Goal: Task Accomplishment & Management: Complete application form

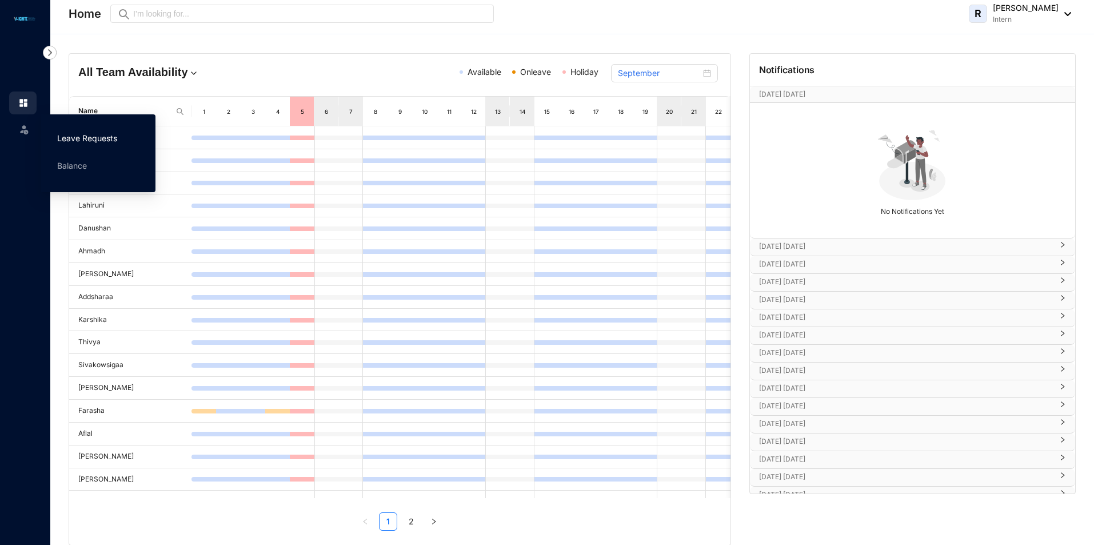
click at [68, 134] on link "Leave Requests" at bounding box center [87, 138] width 60 height 10
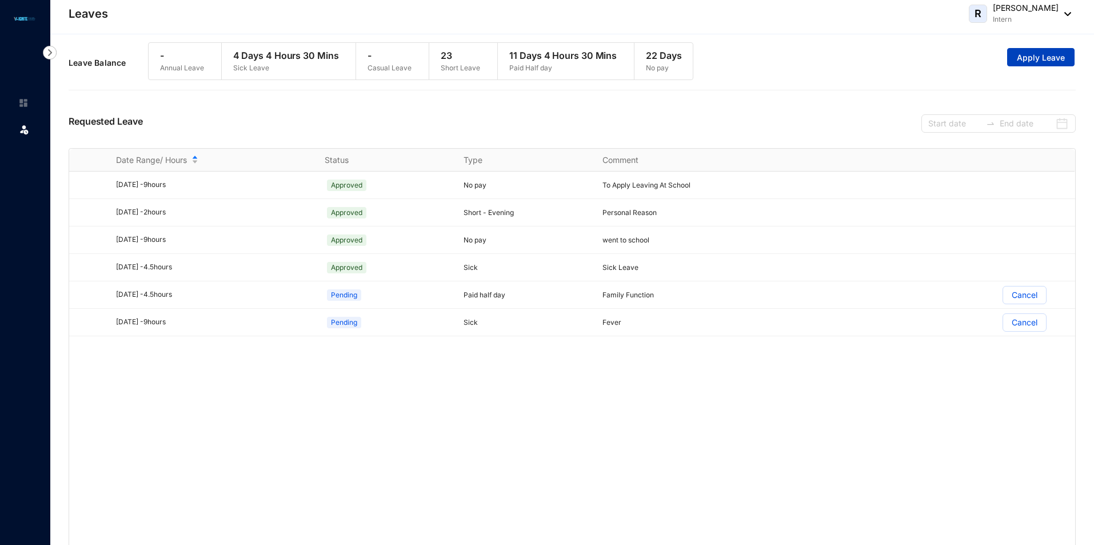
click at [1026, 53] on span "Apply Leave" at bounding box center [1041, 57] width 48 height 11
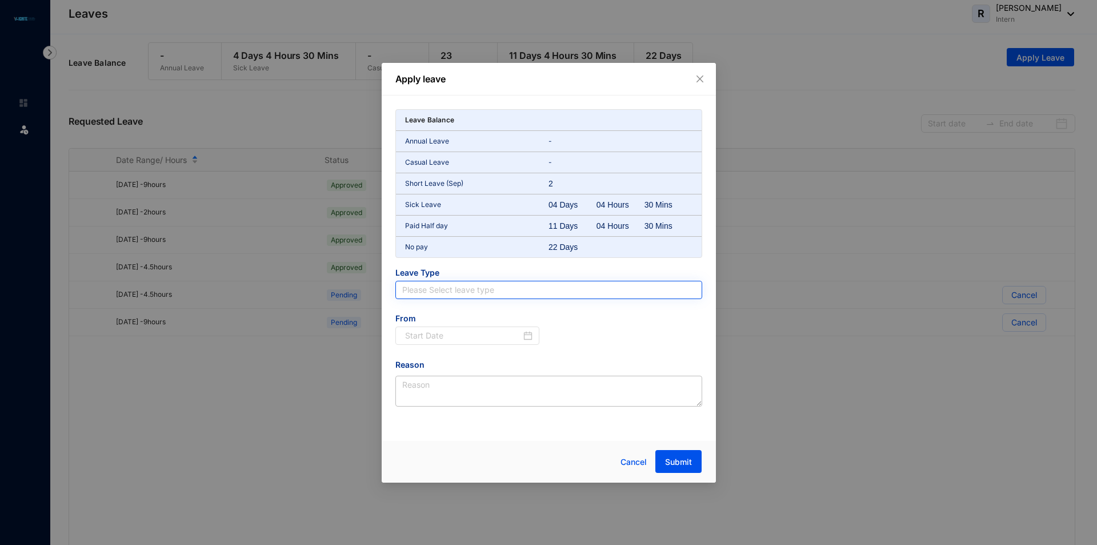
click at [454, 292] on input "search" at bounding box center [548, 289] width 293 height 17
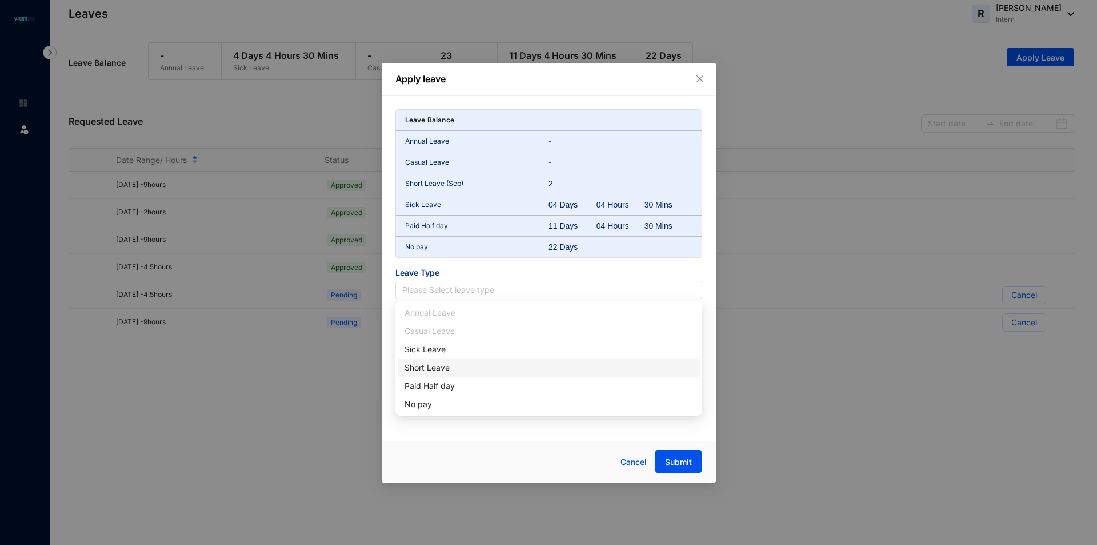
click at [434, 367] on div "Short Leave" at bounding box center [549, 367] width 289 height 13
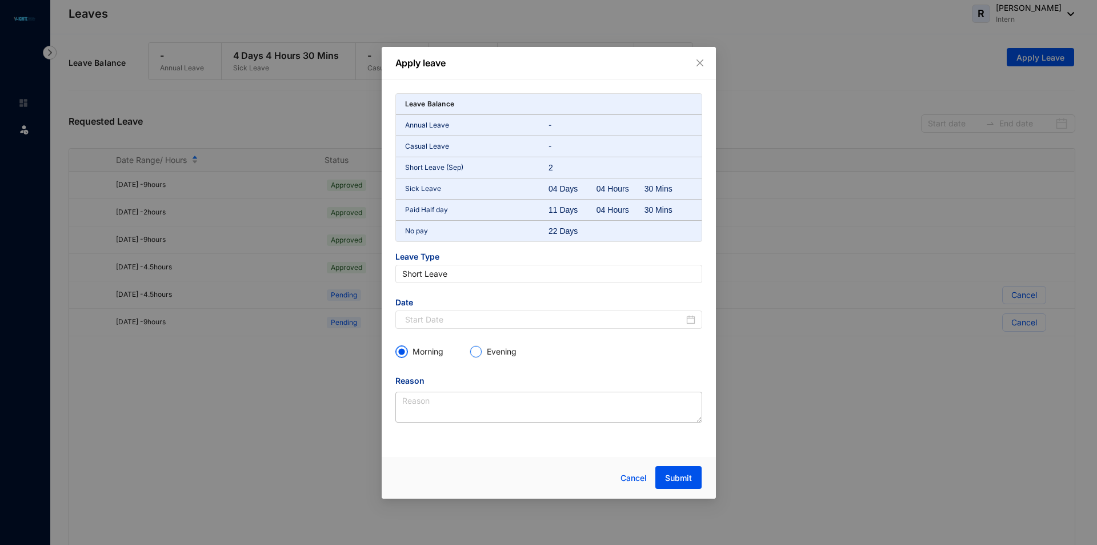
click at [501, 347] on p "Evening" at bounding box center [502, 351] width 30 height 11
click at [482, 347] on input "Evening" at bounding box center [475, 351] width 11 height 11
radio input "true"
radio input "false"
click at [429, 399] on textarea "Reason" at bounding box center [548, 406] width 307 height 31
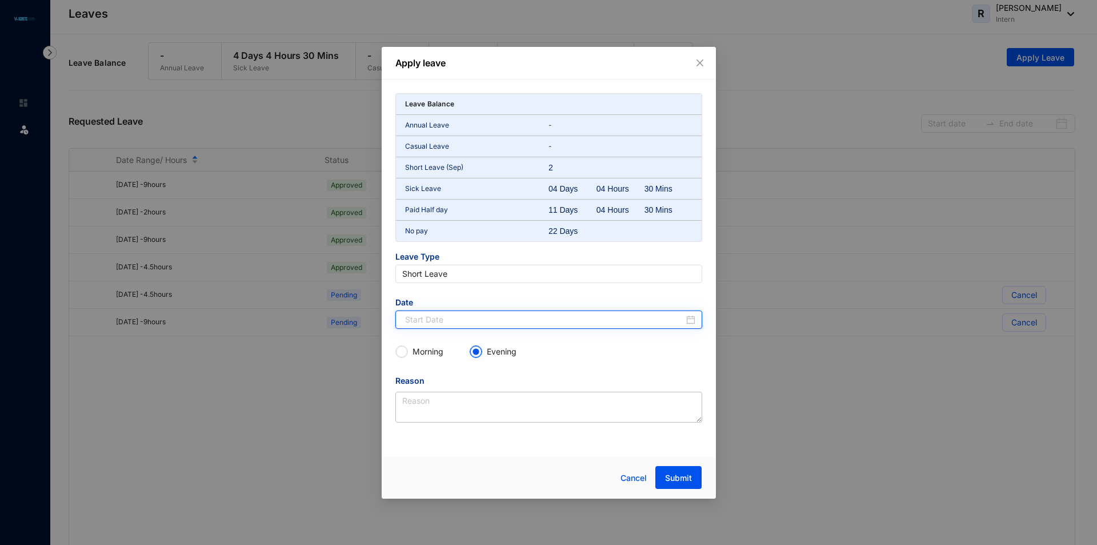
click at [450, 325] on input at bounding box center [544, 319] width 279 height 13
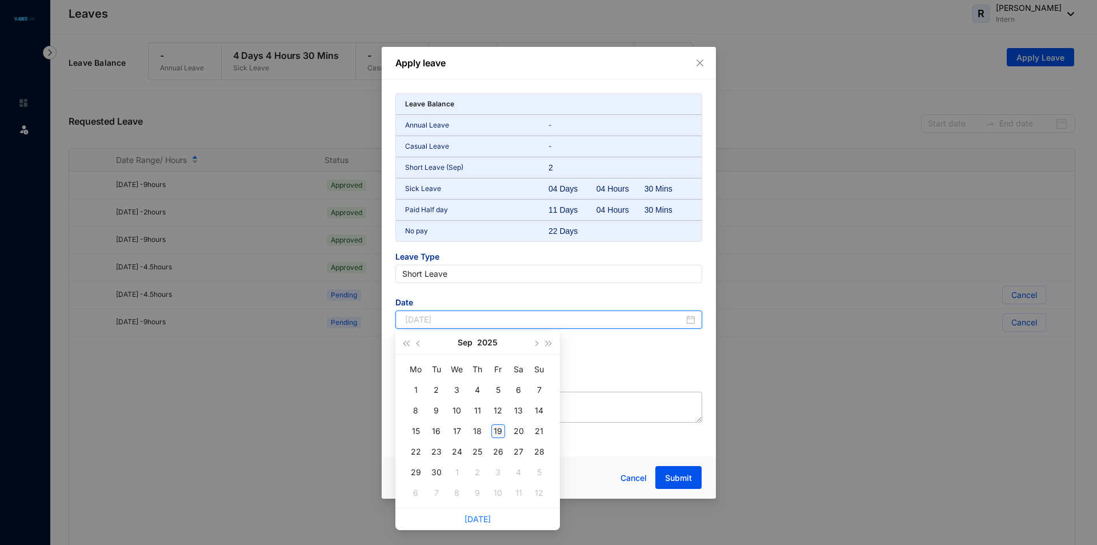
type input "[DATE]"
click at [497, 430] on div "19" at bounding box center [498, 431] width 14 height 14
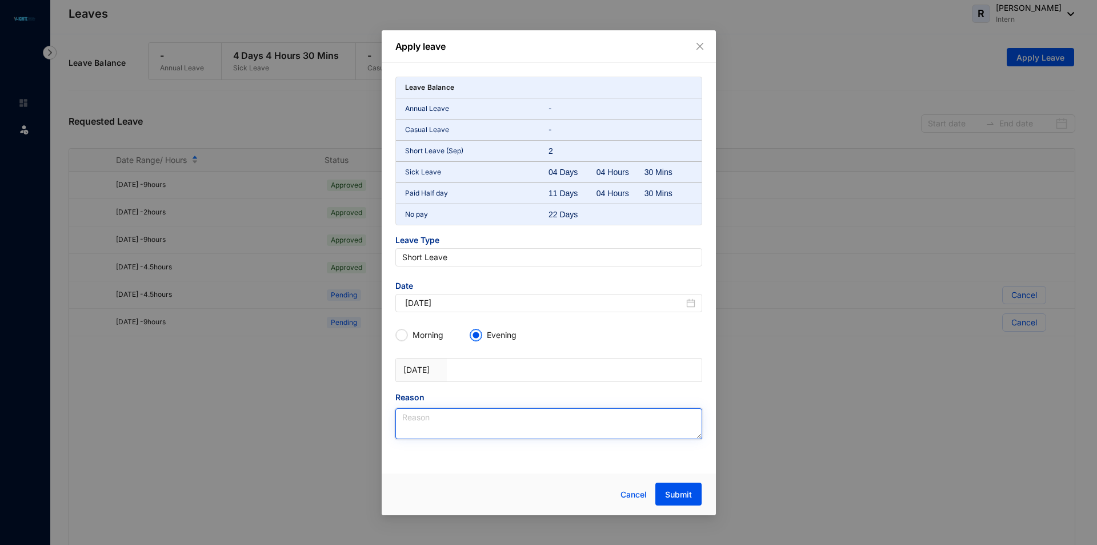
click at [434, 431] on textarea "Reason" at bounding box center [548, 423] width 307 height 31
click at [424, 423] on textarea "personsl work" at bounding box center [548, 423] width 307 height 31
click at [430, 419] on textarea "[PERSON_NAME] work" at bounding box center [548, 423] width 307 height 31
click at [438, 416] on textarea "[PERSON_NAME] work" at bounding box center [548, 423] width 307 height 31
click at [433, 418] on textarea "[PERSON_NAME] work" at bounding box center [548, 423] width 307 height 31
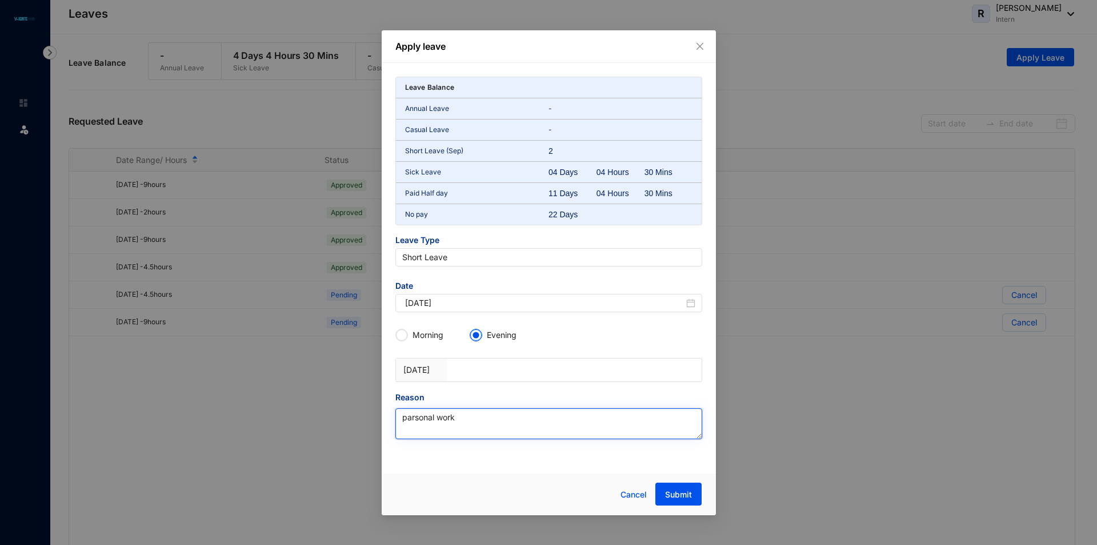
click at [410, 418] on textarea "parsonal work" at bounding box center [548, 423] width 307 height 31
drag, startPoint x: 403, startPoint y: 418, endPoint x: 410, endPoint y: 423, distance: 9.0
click at [403, 423] on textarea "ersonal work" at bounding box center [548, 423] width 307 height 31
type textarea "Personal work"
click at [162, 434] on div "Apply leave Leave Balance Annual Leave - Casual Leave - Short Leave (Sep) 2 Sic…" at bounding box center [548, 272] width 1097 height 545
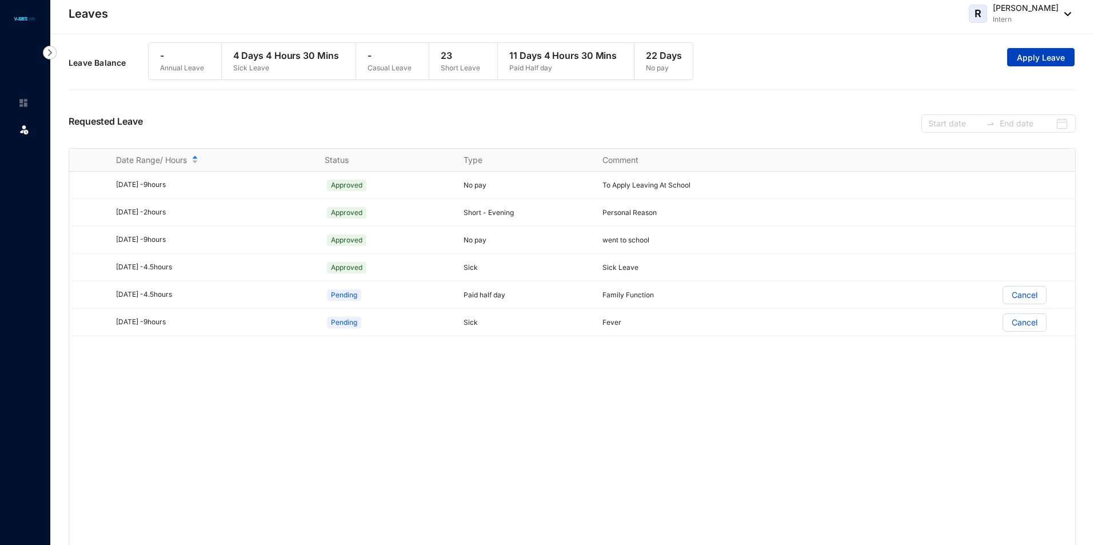
click at [1049, 50] on button "Apply Leave" at bounding box center [1040, 57] width 67 height 18
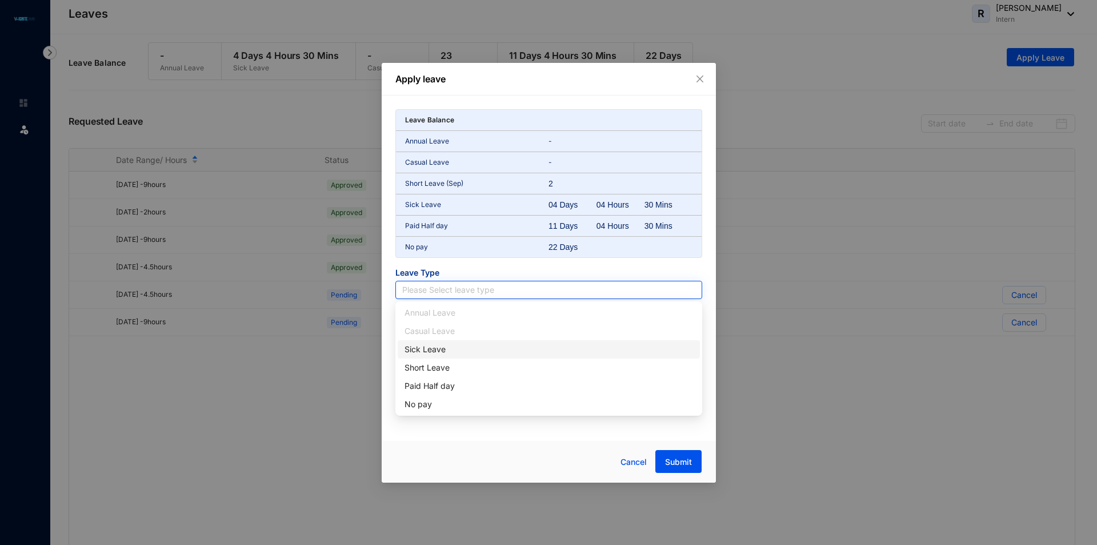
click at [456, 294] on input "search" at bounding box center [548, 289] width 293 height 17
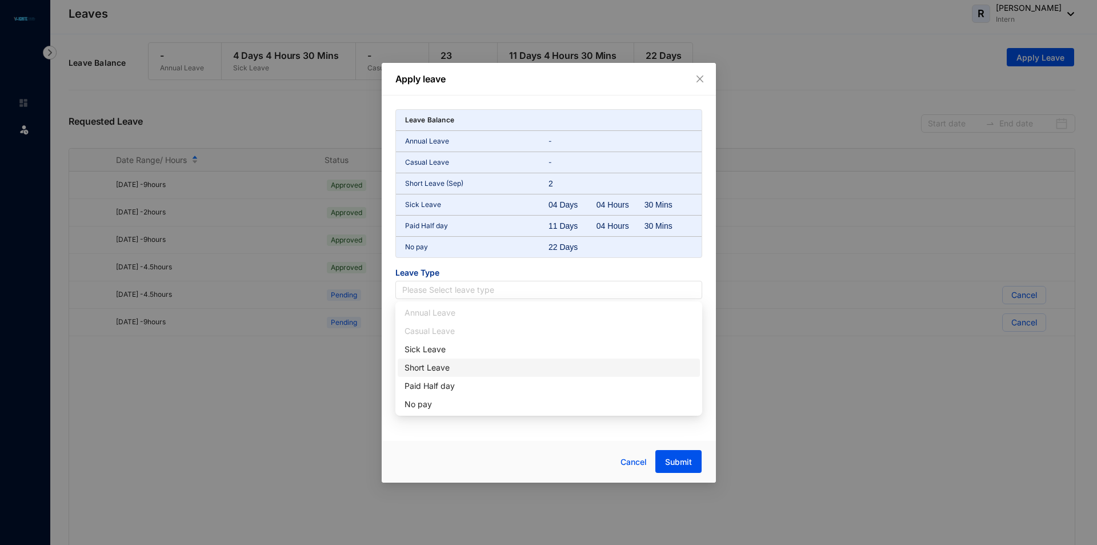
click at [430, 363] on div "Short Leave" at bounding box center [549, 367] width 289 height 13
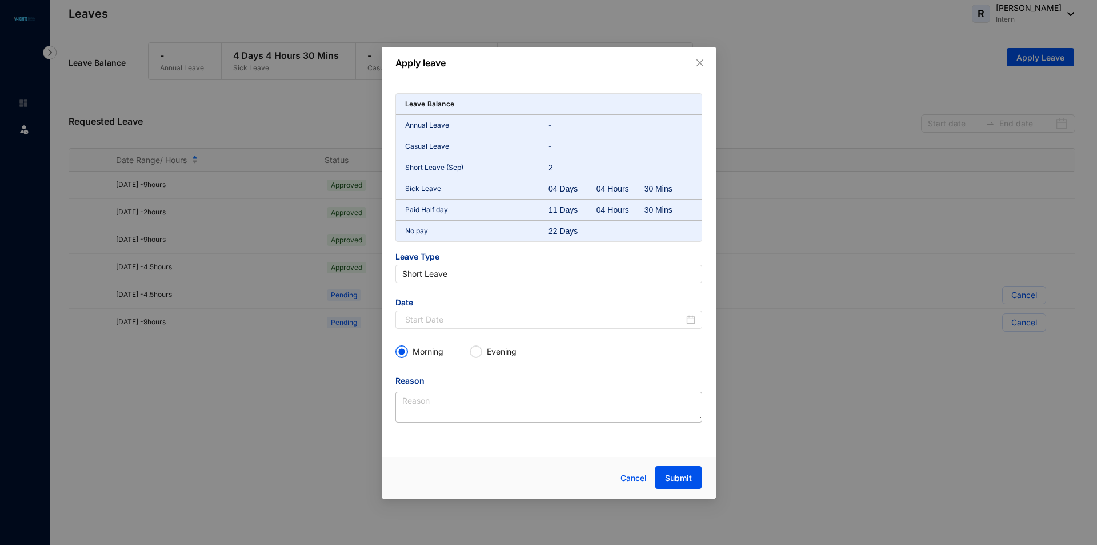
click at [486, 167] on p "Short Leave (Sep)" at bounding box center [477, 167] width 144 height 11
click at [460, 167] on p "Short Leave (Sep)" at bounding box center [477, 167] width 144 height 11
click at [480, 347] on input "Evening" at bounding box center [475, 351] width 11 height 11
radio input "true"
radio input "false"
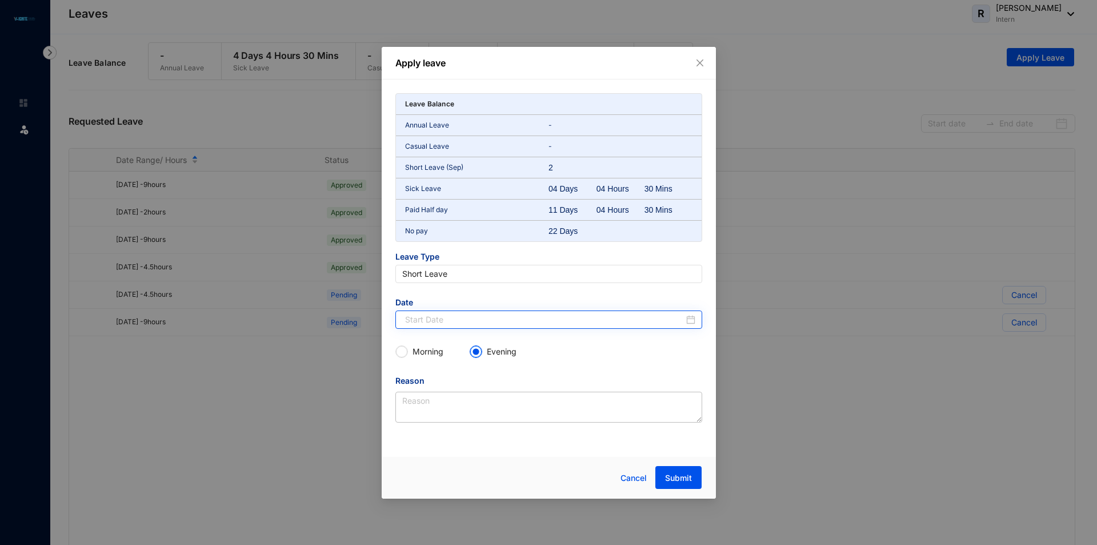
click at [687, 315] on div at bounding box center [550, 319] width 290 height 13
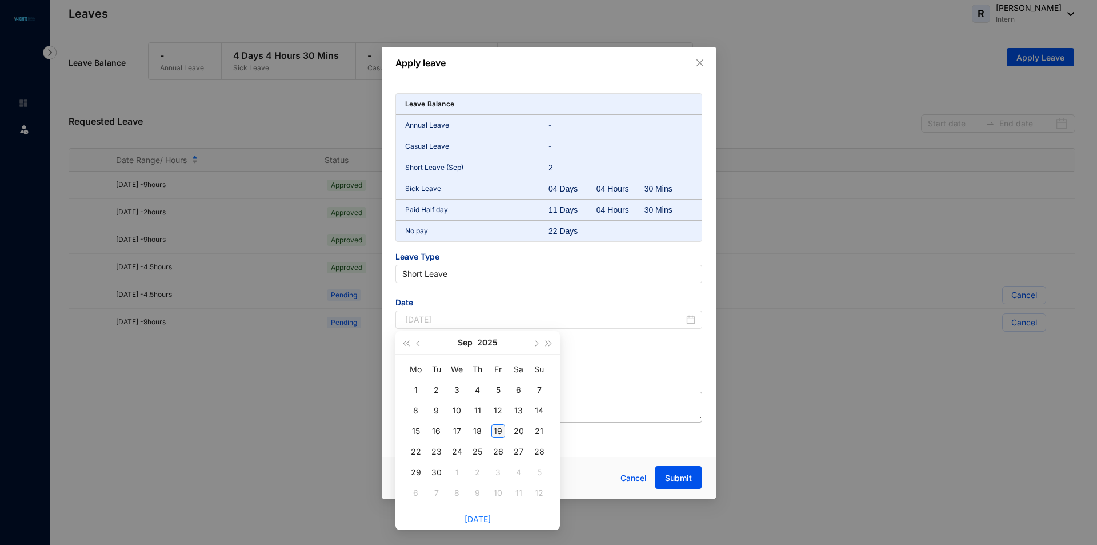
click at [499, 428] on div "19" at bounding box center [498, 431] width 14 height 14
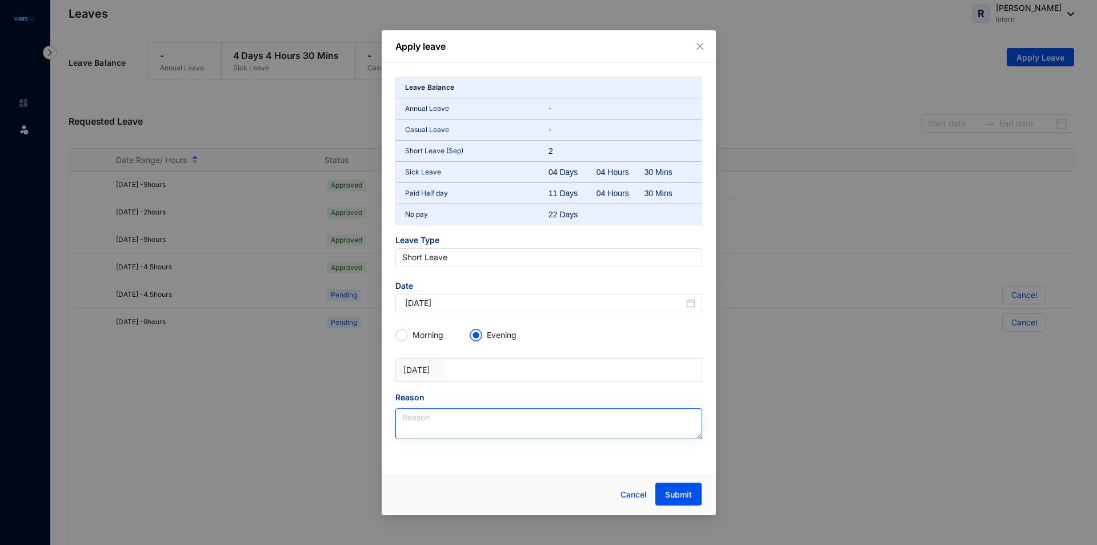
type input "[DATE]"
click at [543, 430] on textarea "Reason" at bounding box center [548, 423] width 307 height 31
type textarea "c"
click at [438, 419] on textarea "College work" at bounding box center [548, 423] width 307 height 31
type textarea "College Work"
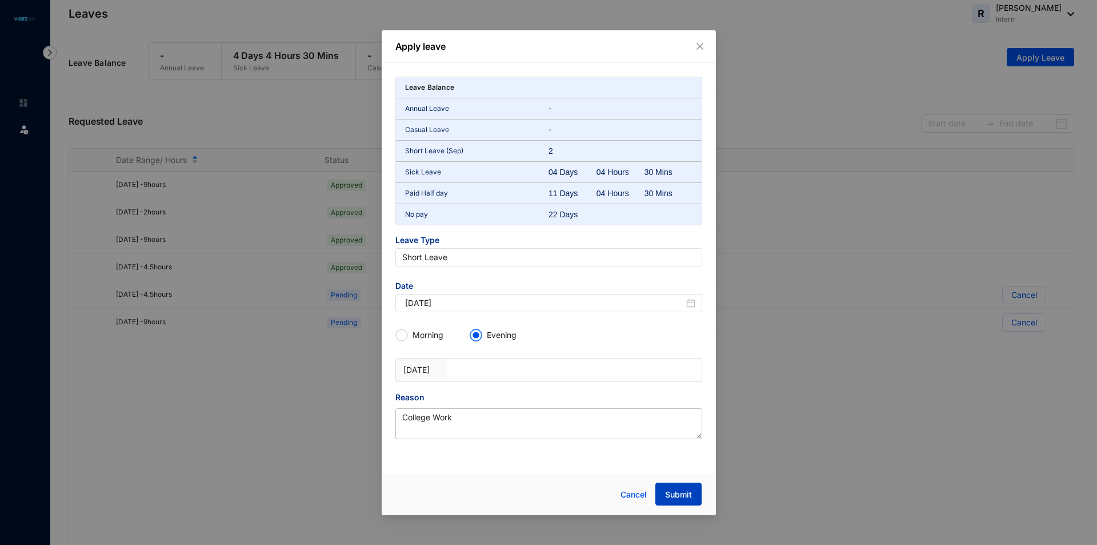
click at [680, 497] on span "Submit" at bounding box center [678, 494] width 27 height 11
